Goal: Task Accomplishment & Management: Use online tool/utility

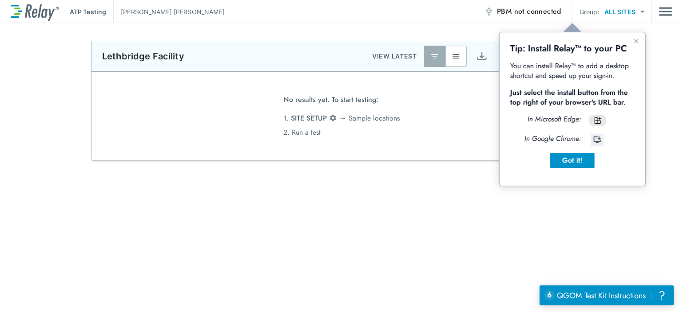
type input "********"
type input "*****"
click at [637, 42] on icon "Close guide" at bounding box center [635, 41] width 4 height 4
